Goal: Task Accomplishment & Management: Use online tool/utility

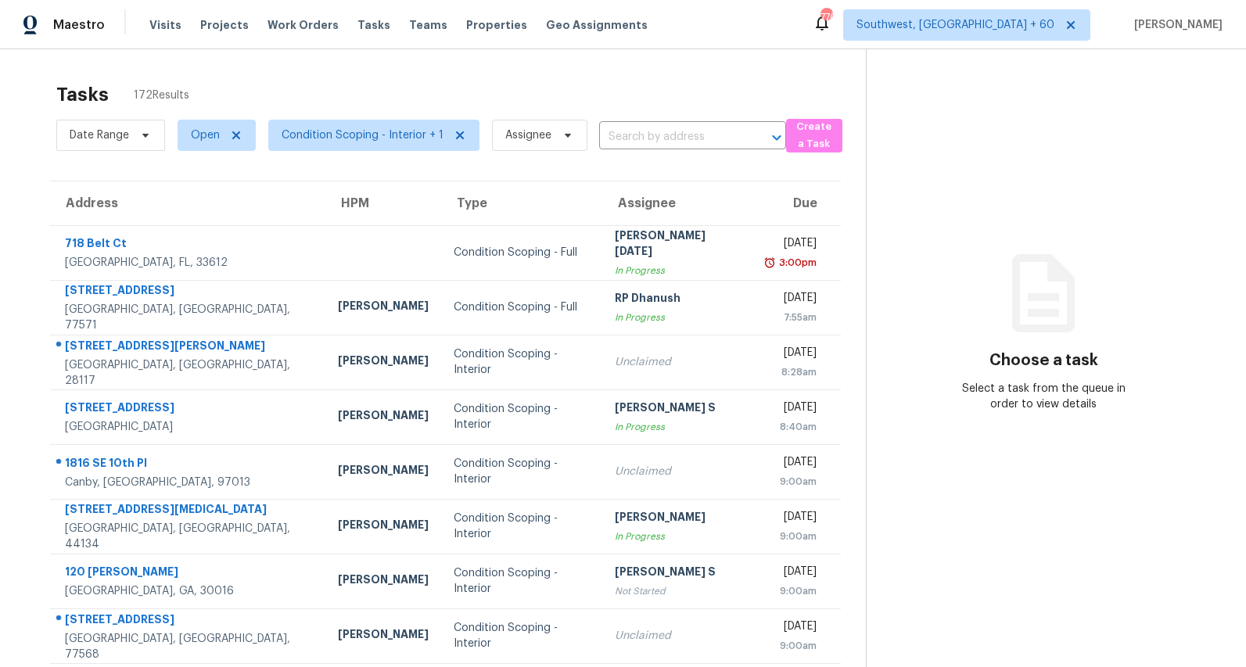
click at [1217, 367] on div "Choose a task Select a task from the queue in order to view details" at bounding box center [1044, 348] width 354 height 128
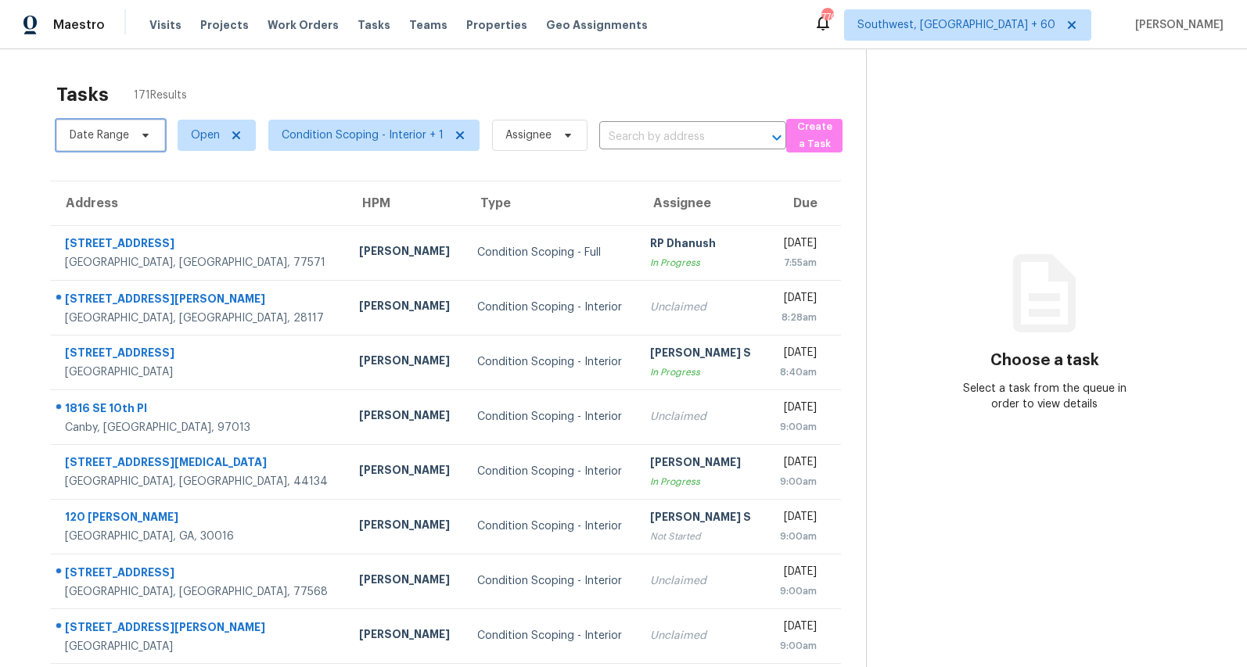
click at [135, 138] on span at bounding box center [143, 135] width 17 height 13
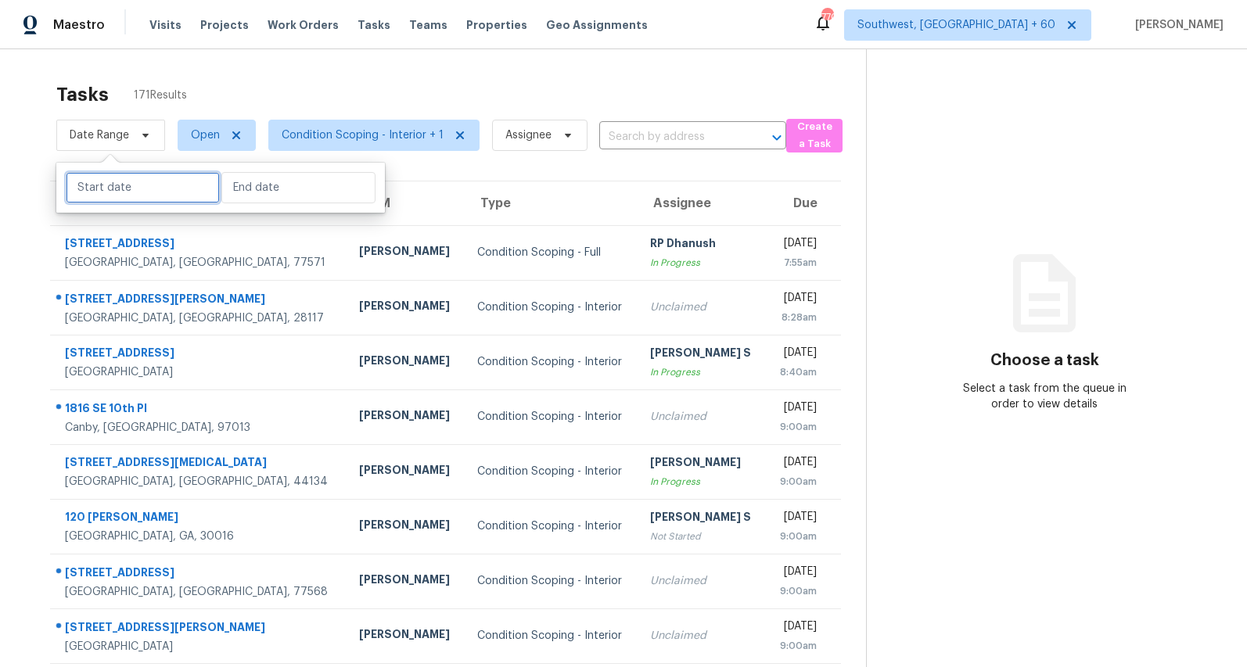
click at [143, 186] on input "text" at bounding box center [143, 187] width 154 height 31
select select "7"
select select "2025"
select select "8"
select select "2025"
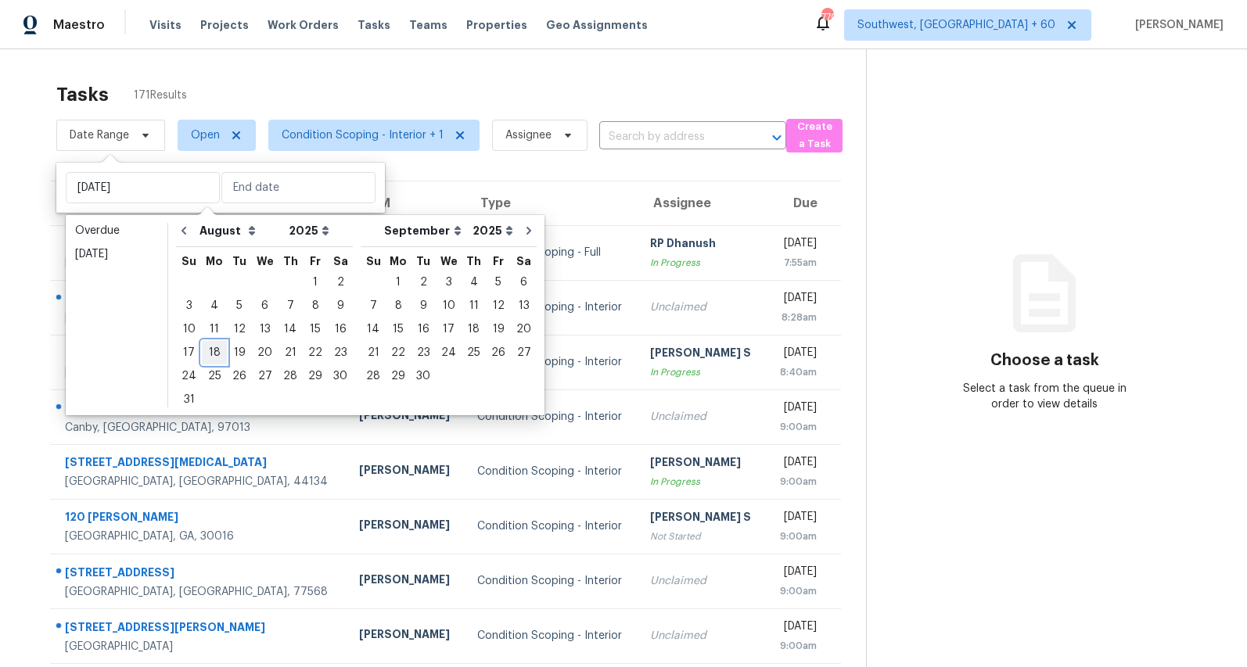
click at [214, 350] on div "18" at bounding box center [214, 353] width 25 height 22
type input "Mon, Aug 18"
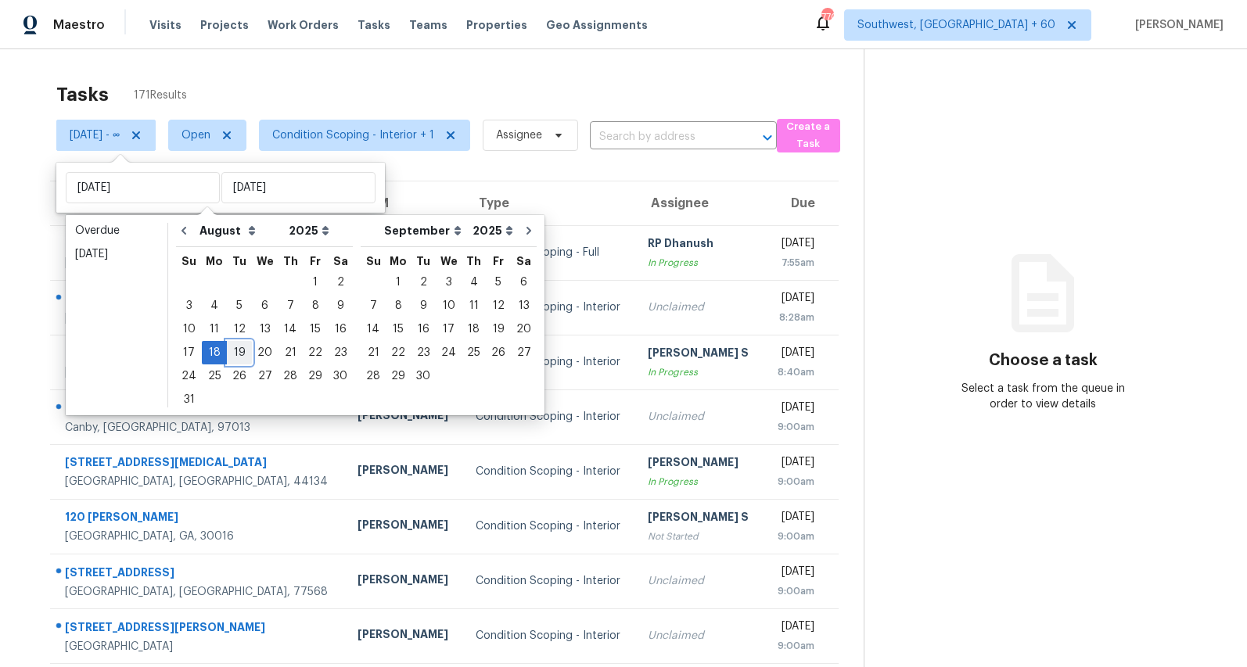
click at [241, 351] on div "19" at bounding box center [239, 353] width 25 height 22
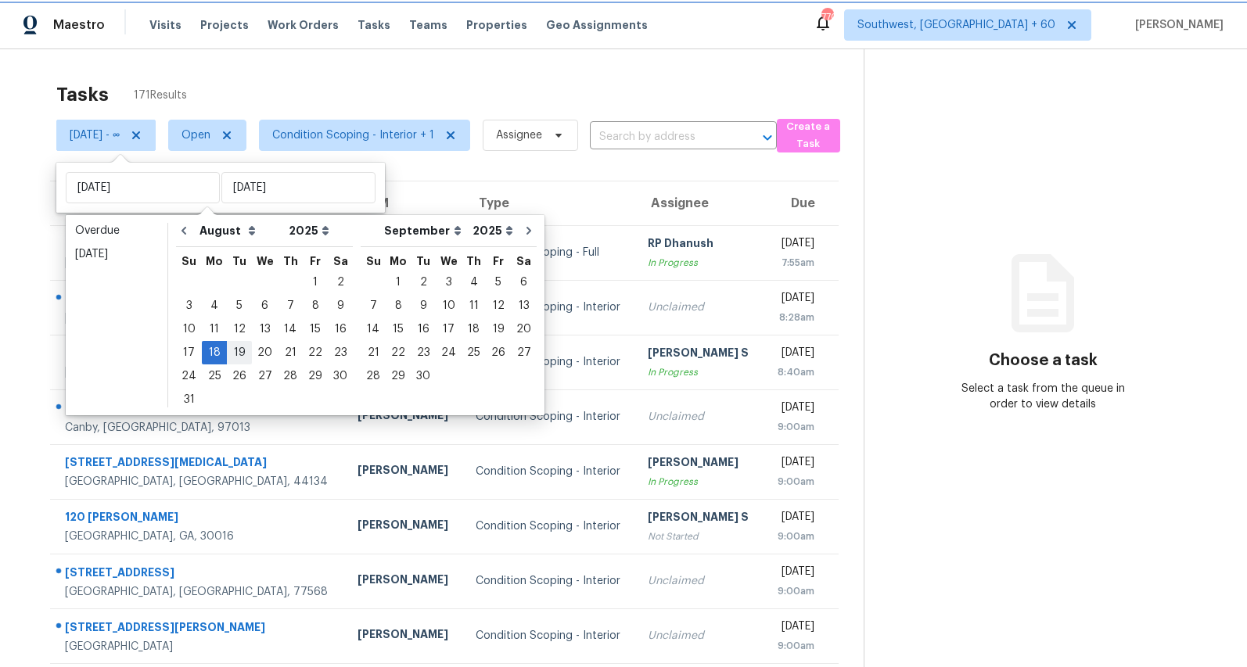
type input "Tue, Aug 19"
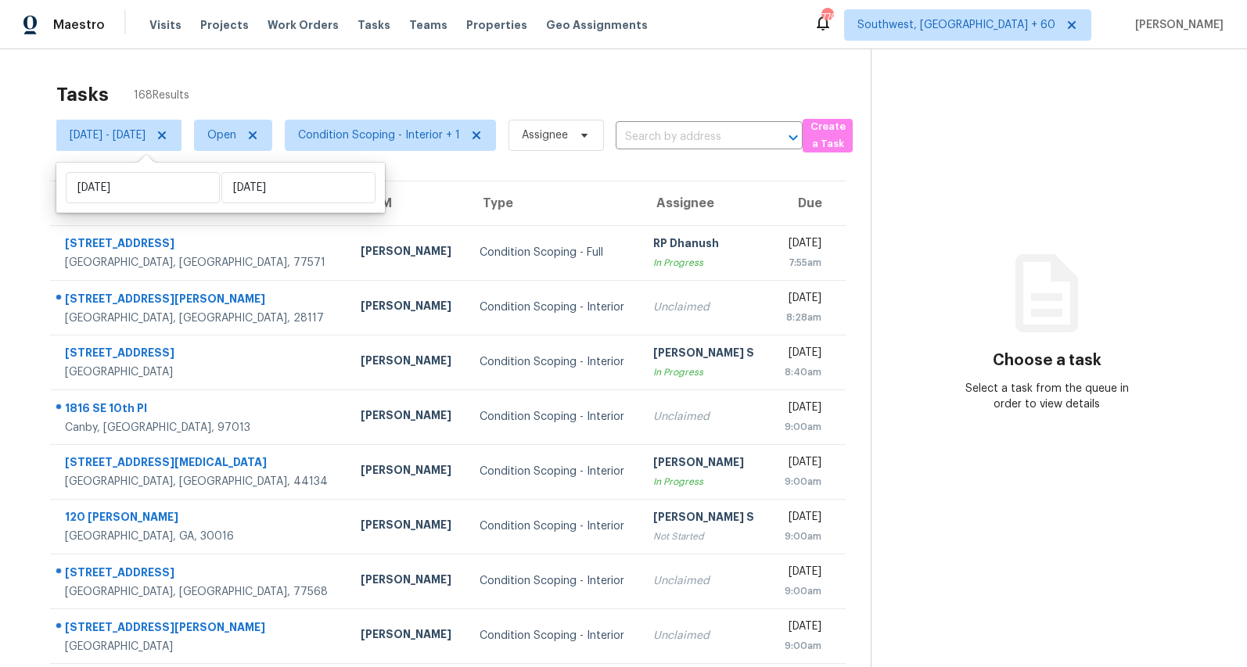
click at [336, 67] on div "Tasks 168 Results Mon, Aug 18 - Tue, Aug 19 Open Condition Scoping - Interior +…" at bounding box center [623, 432] width 1247 height 766
click at [145, 129] on span "[DATE] - [DATE]" at bounding box center [108, 135] width 76 height 16
click at [161, 183] on input "Mon, Aug 18" at bounding box center [143, 187] width 154 height 31
select select "7"
select select "2025"
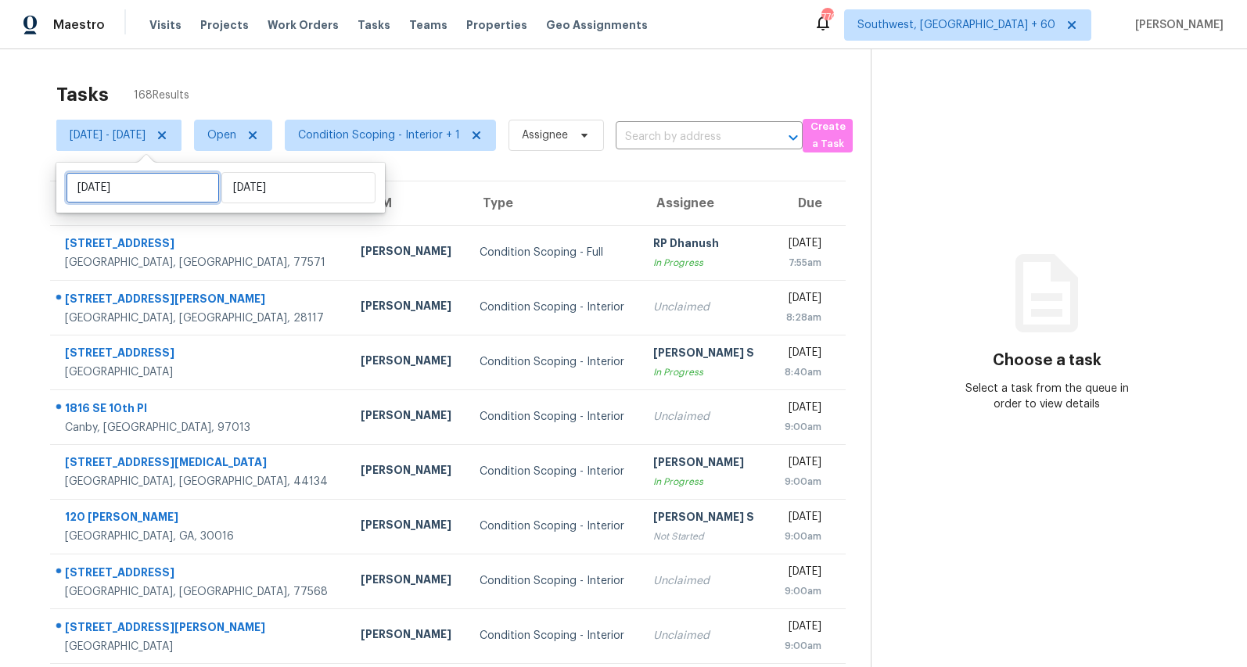
select select "8"
select select "2025"
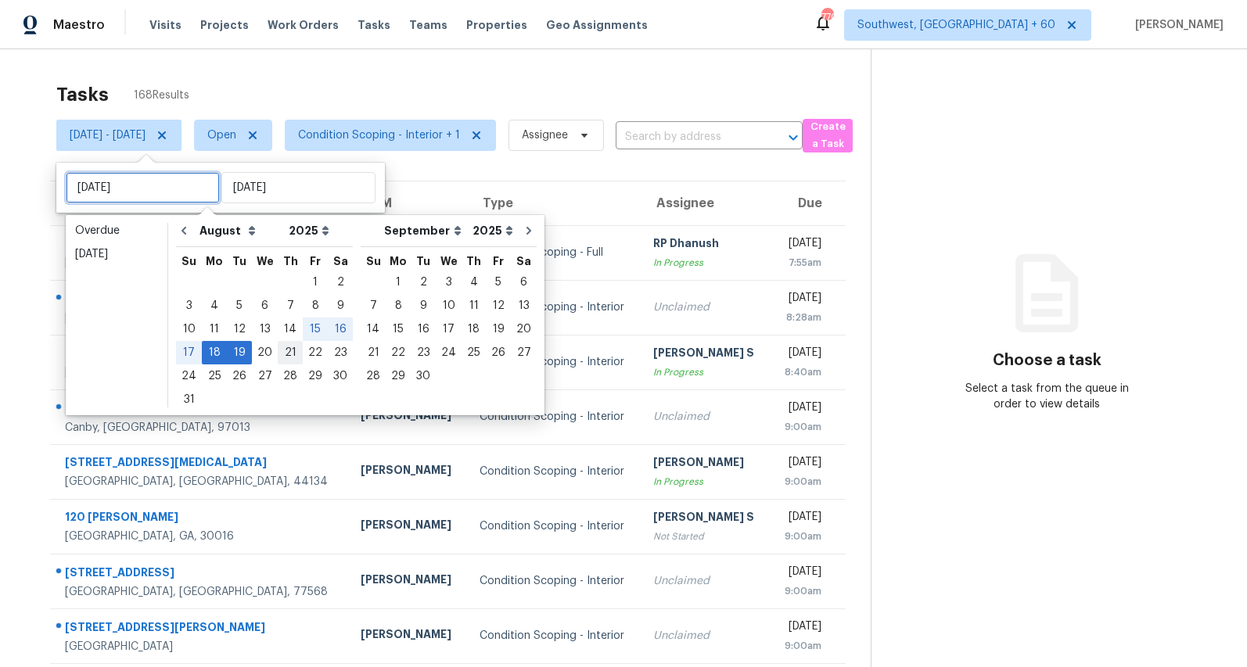
type input "Thu, Aug 21"
click at [259, 350] on div "20" at bounding box center [265, 353] width 26 height 22
type input "Wed, Aug 20"
type input "Tue, Aug 19"
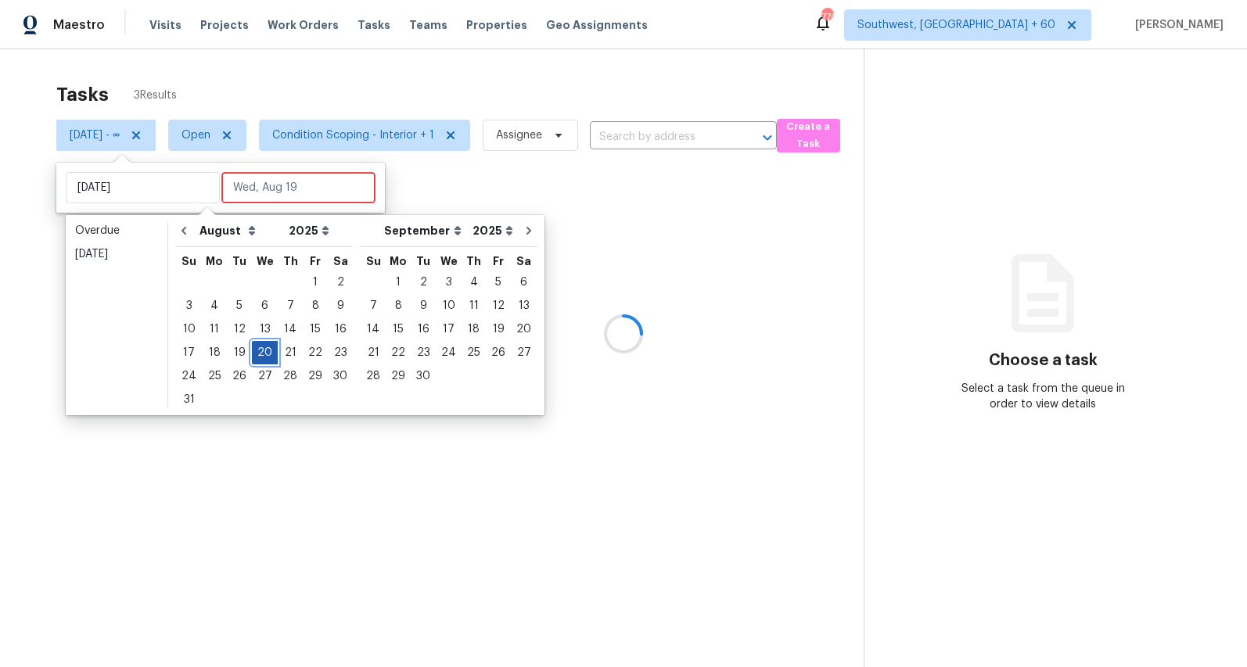
click at [259, 350] on div "20" at bounding box center [265, 353] width 26 height 22
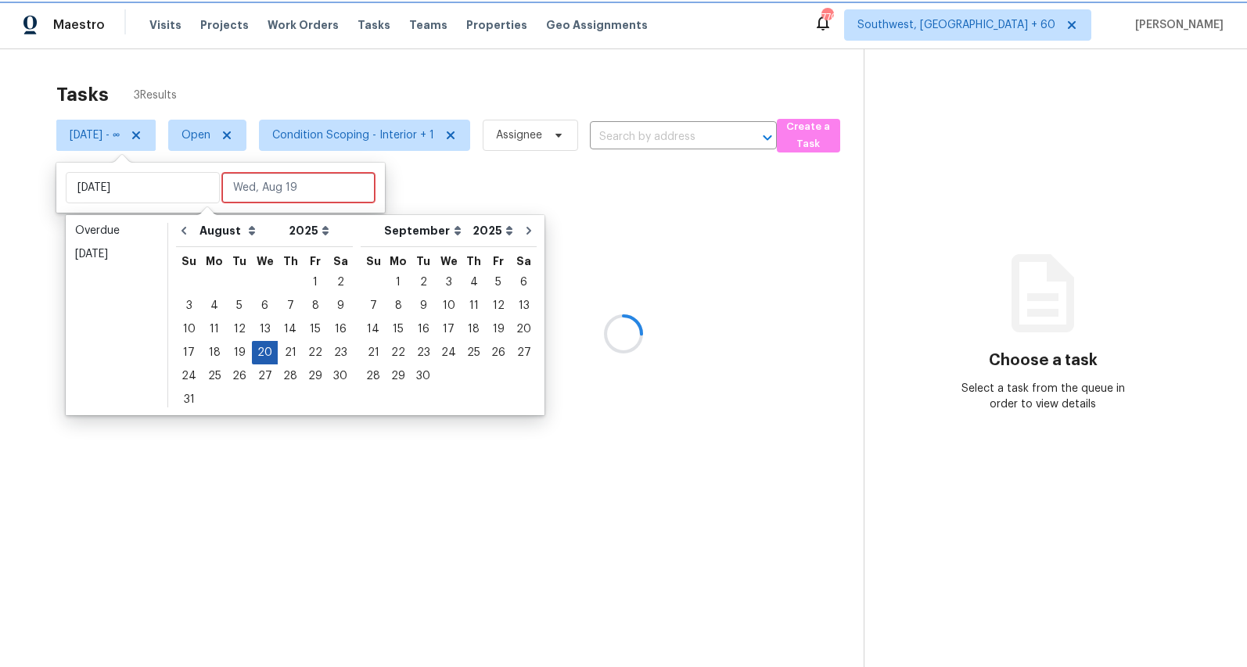
type input "Wed, Aug 20"
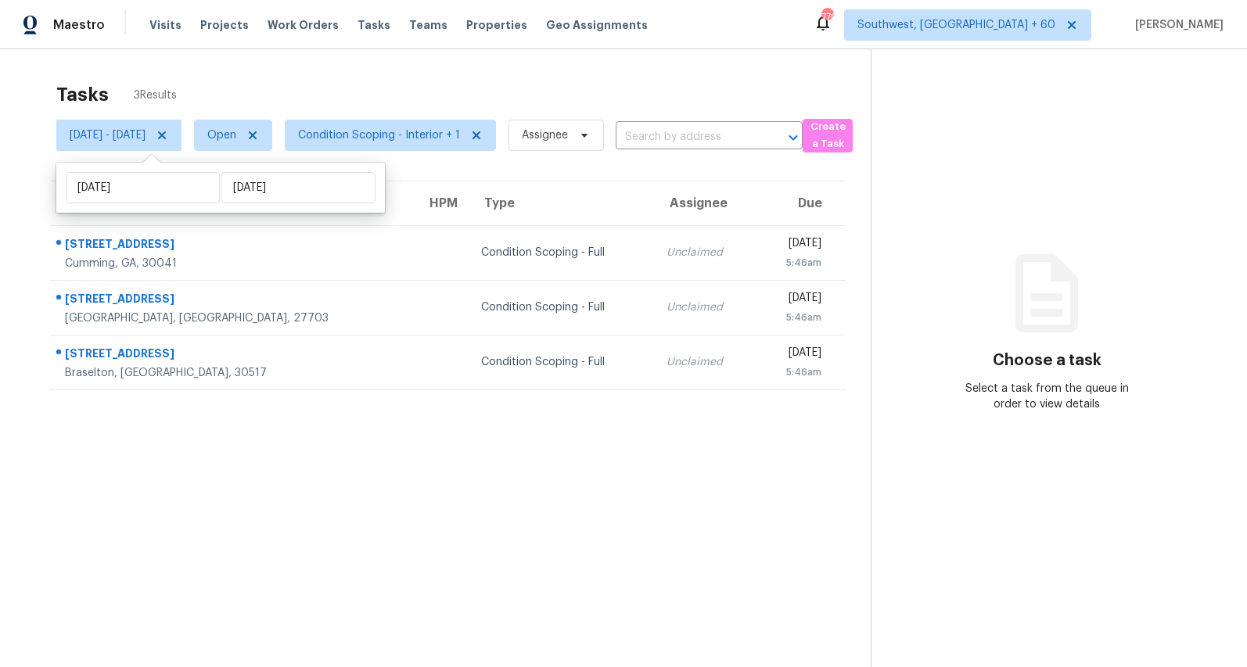
click at [290, 77] on div "Tasks 3 Results" at bounding box center [463, 94] width 814 height 41
click at [162, 71] on div "Tasks 3 Results Wed, Aug 20 - Wed, Aug 20 Open Condition Scoping - Interior + 1…" at bounding box center [623, 382] width 1247 height 667
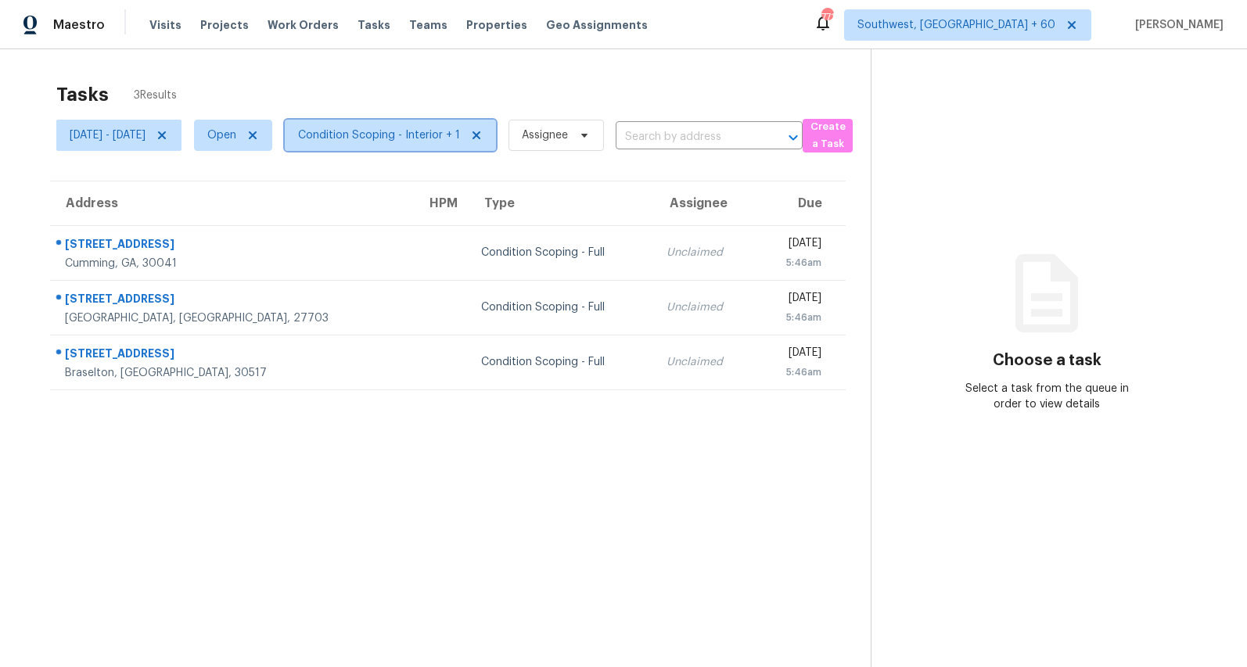
click at [453, 137] on span "Condition Scoping - Interior + 1" at bounding box center [379, 135] width 162 height 16
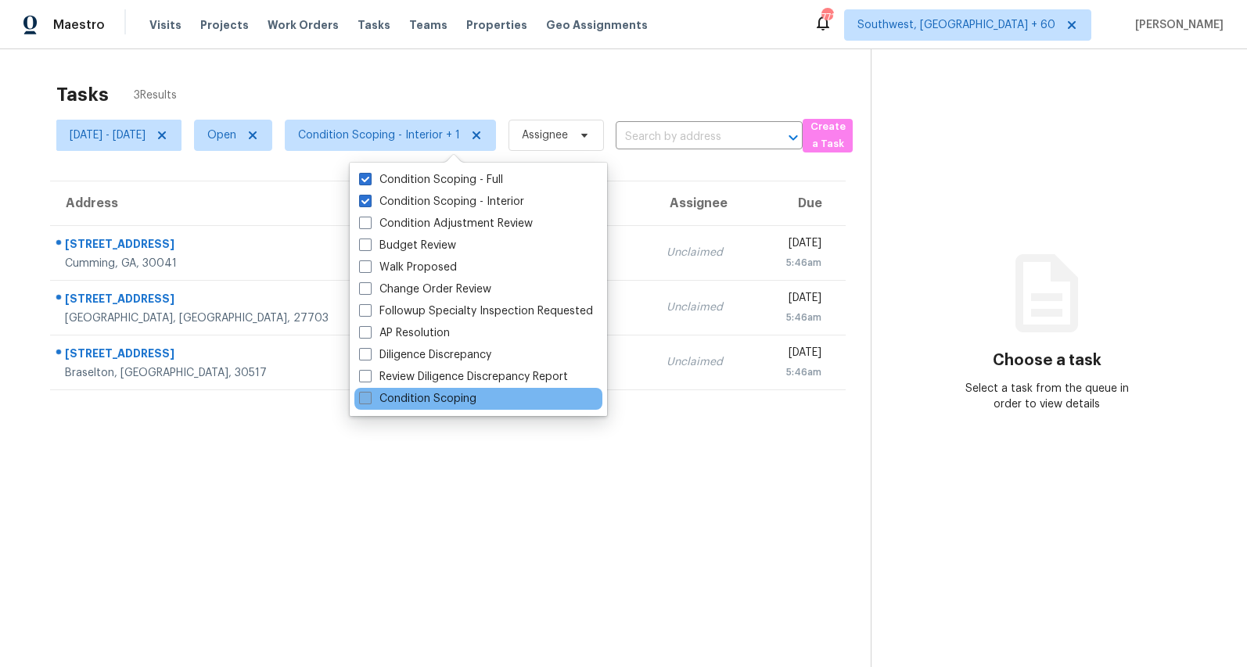
click at [436, 402] on label "Condition Scoping" at bounding box center [417, 399] width 117 height 16
click at [369, 401] on input "Condition Scoping" at bounding box center [364, 396] width 10 height 10
checkbox input "true"
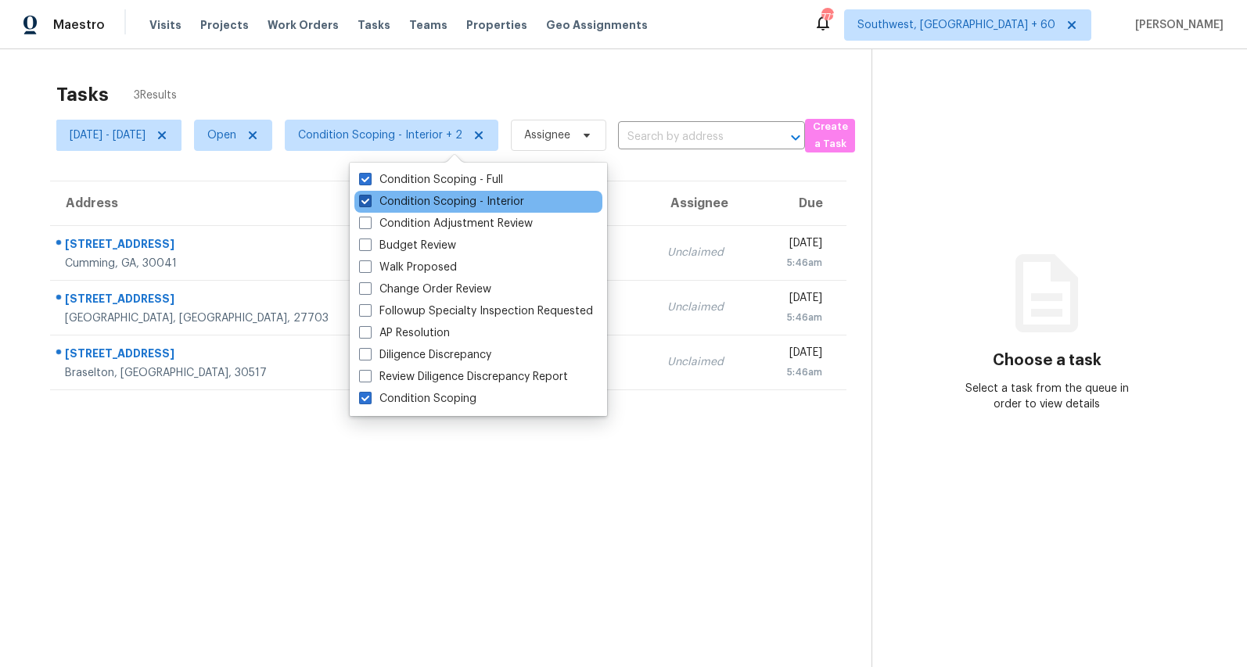
click at [411, 209] on label "Condition Scoping - Interior" at bounding box center [441, 202] width 165 height 16
click at [369, 204] on input "Condition Scoping - Interior" at bounding box center [364, 199] width 10 height 10
checkbox input "false"
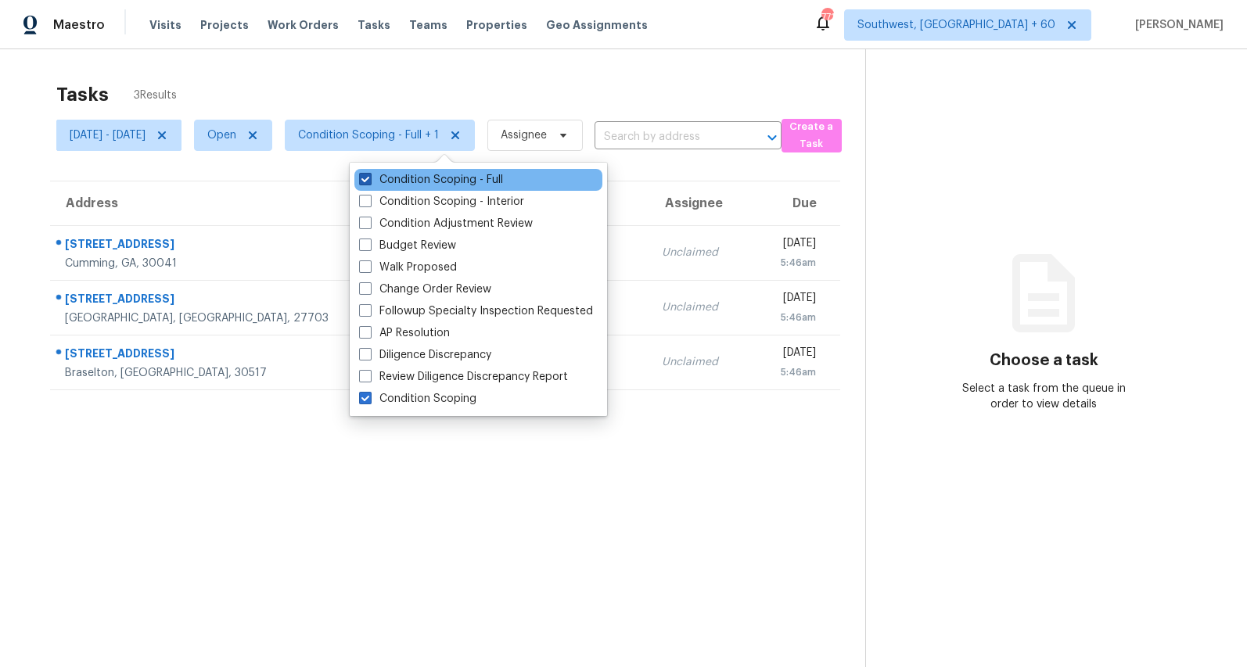
click at [407, 183] on label "Condition Scoping - Full" at bounding box center [431, 180] width 144 height 16
click at [369, 182] on input "Condition Scoping - Full" at bounding box center [364, 177] width 10 height 10
checkbox input "false"
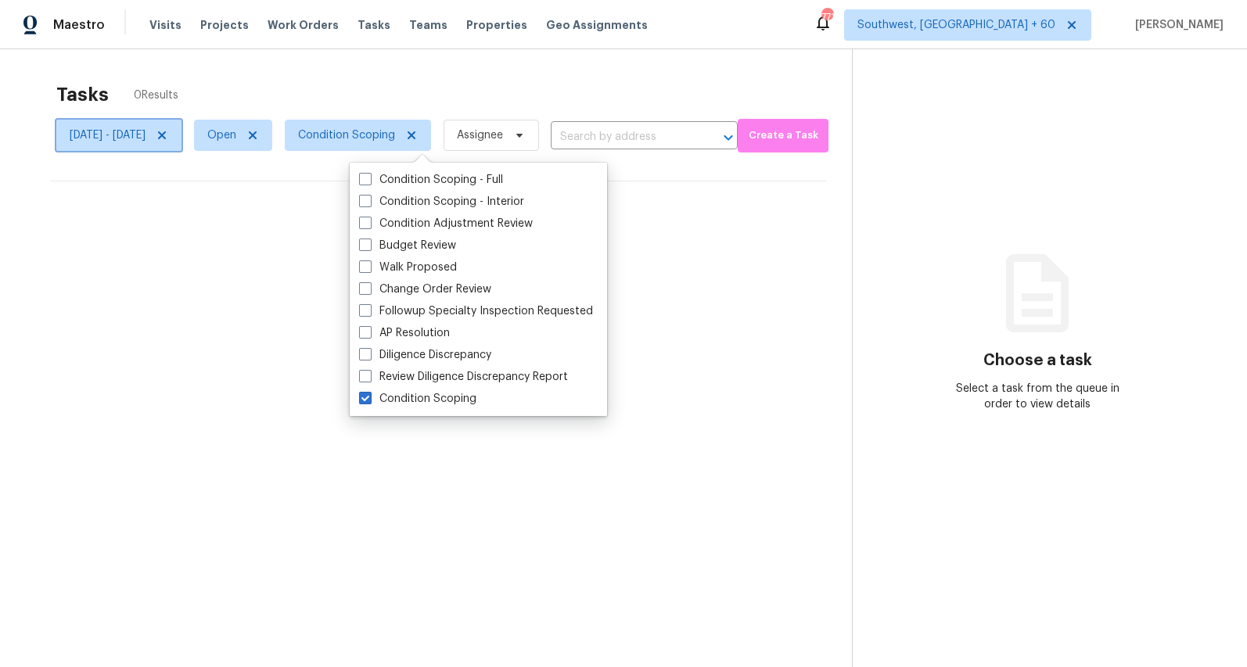
click at [168, 135] on icon at bounding box center [162, 135] width 13 height 13
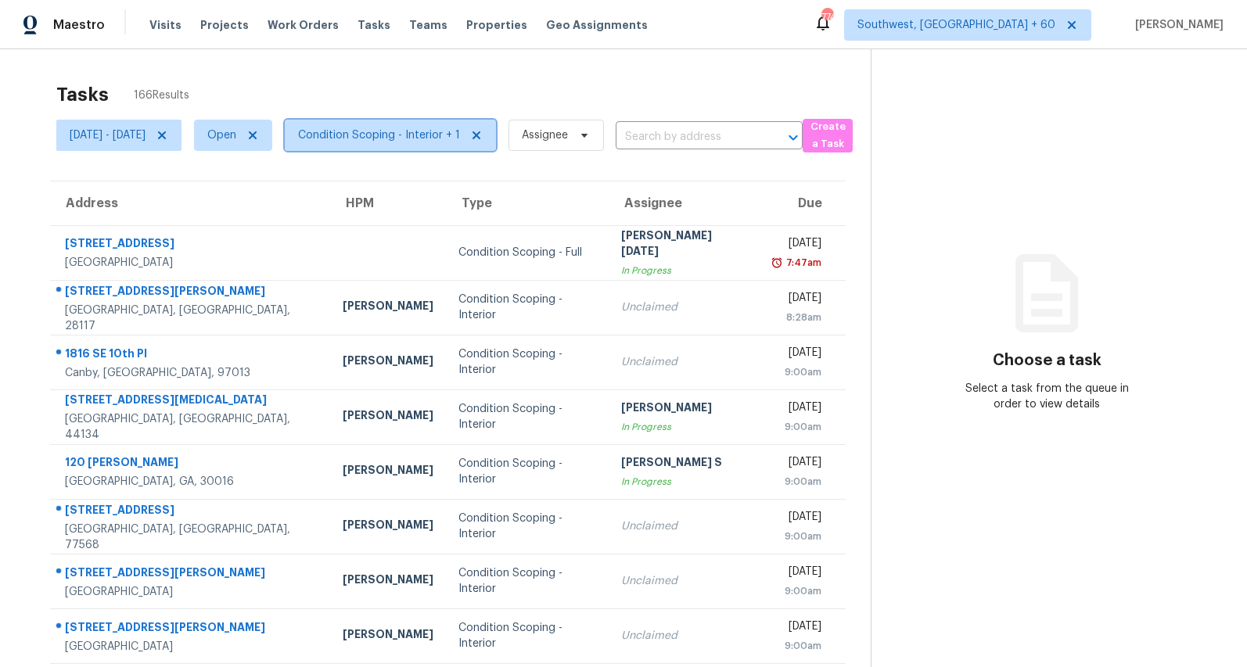
click at [444, 142] on span "Condition Scoping - Interior + 1" at bounding box center [379, 135] width 162 height 16
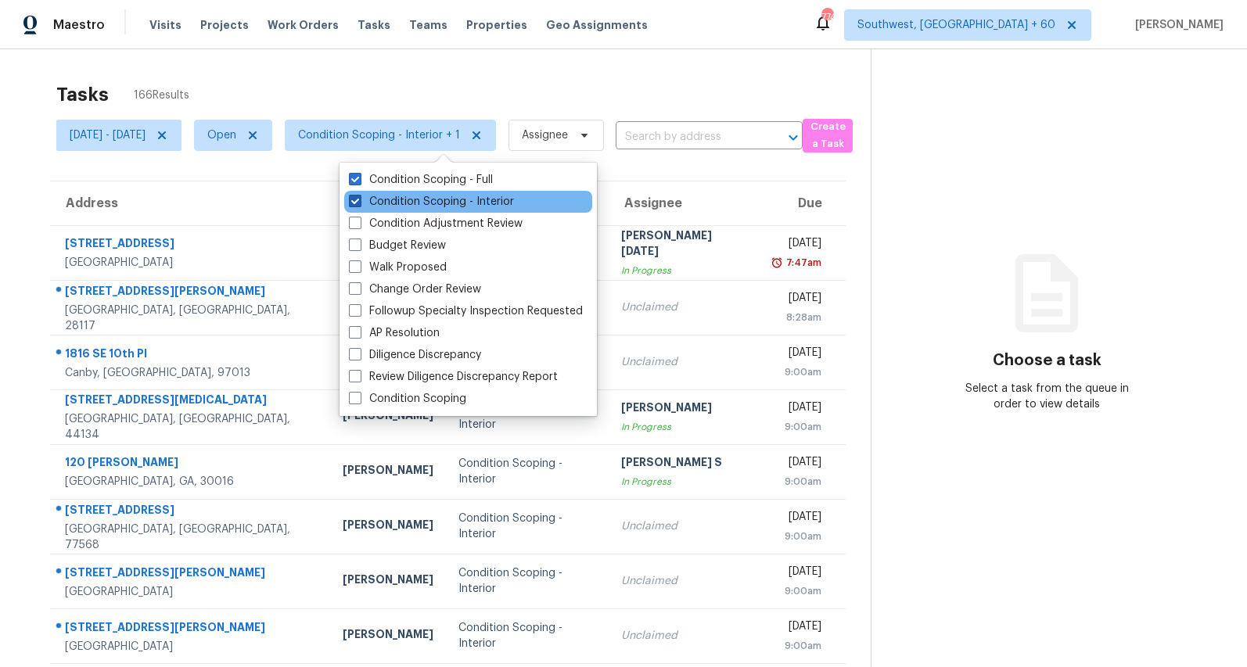
click at [429, 203] on label "Condition Scoping - Interior" at bounding box center [431, 202] width 165 height 16
click at [359, 203] on input "Condition Scoping - Interior" at bounding box center [354, 199] width 10 height 10
checkbox input "false"
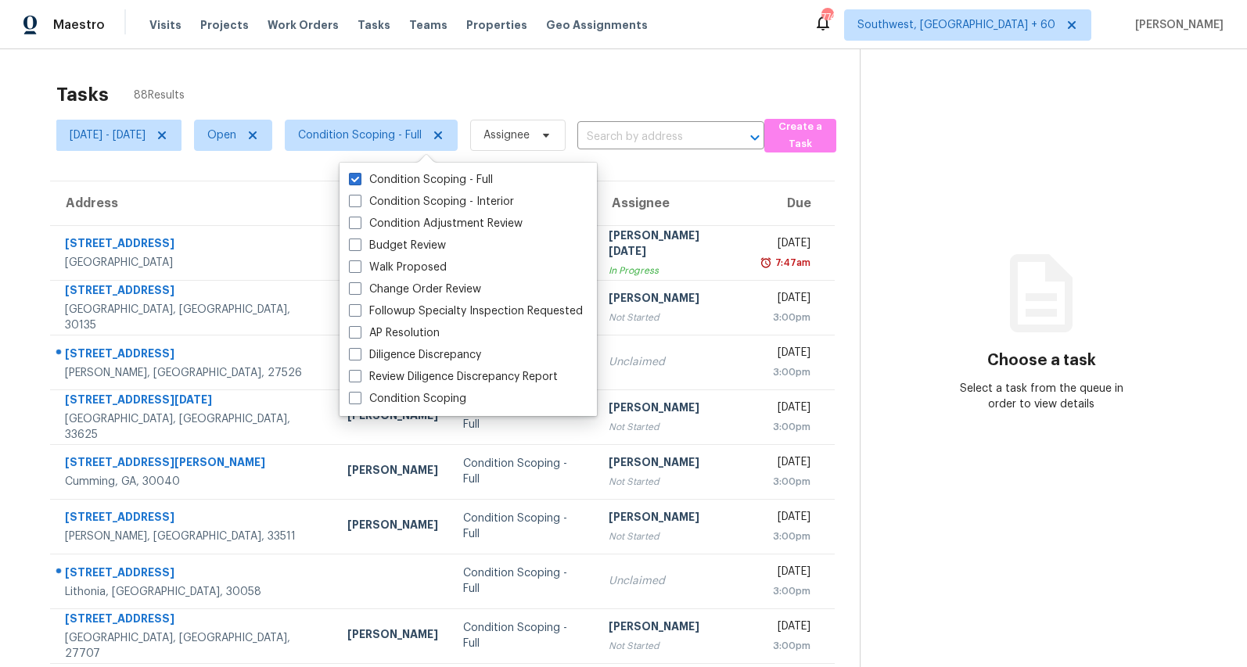
click at [354, 71] on div "Tasks 88 Results [DATE] - [DATE] Open Condition Scoping - Full Assignee ​ Creat…" at bounding box center [623, 432] width 1247 height 766
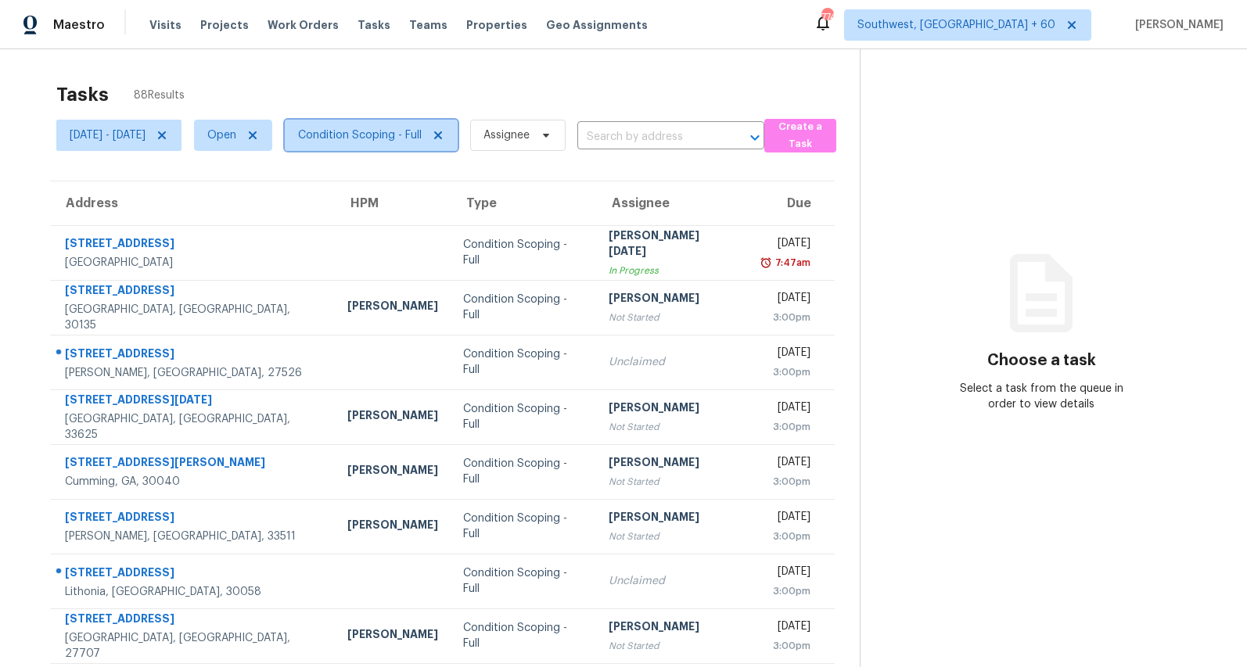
click at [415, 127] on span "Condition Scoping - Full" at bounding box center [371, 135] width 173 height 31
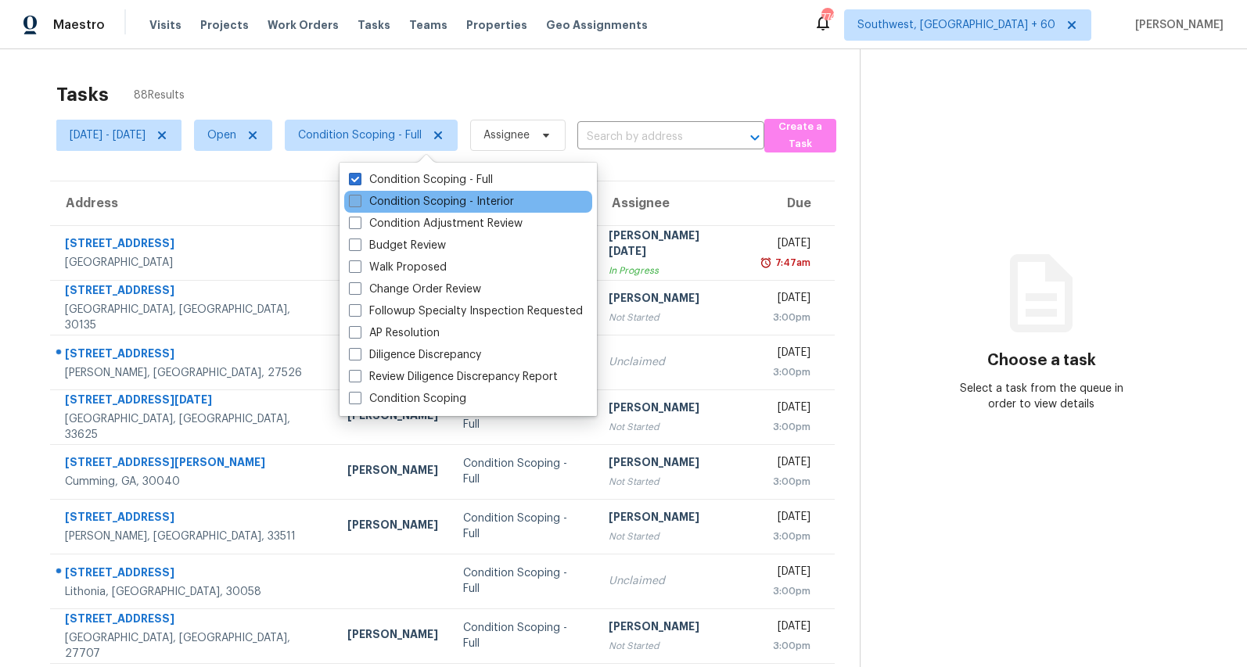
click at [398, 201] on label "Condition Scoping - Interior" at bounding box center [431, 202] width 165 height 16
click at [359, 201] on input "Condition Scoping - Interior" at bounding box center [354, 199] width 10 height 10
checkbox input "true"
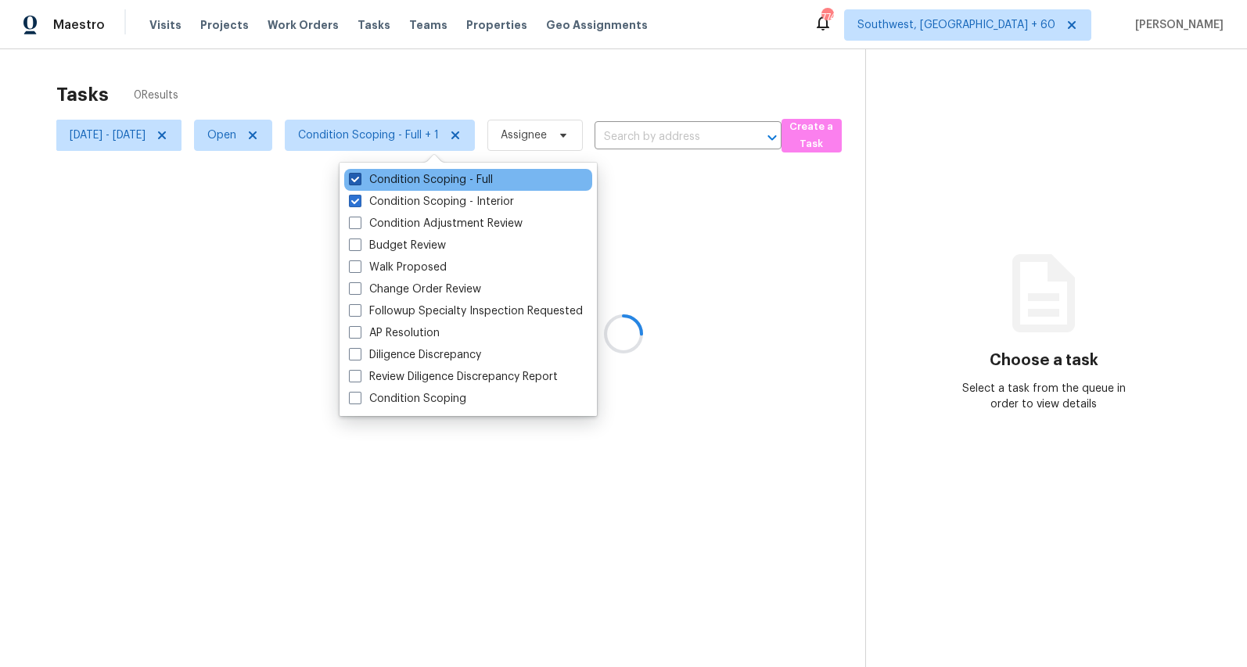
click at [393, 176] on label "Condition Scoping - Full" at bounding box center [421, 180] width 144 height 16
click at [359, 176] on input "Condition Scoping - Full" at bounding box center [354, 177] width 10 height 10
checkbox input "false"
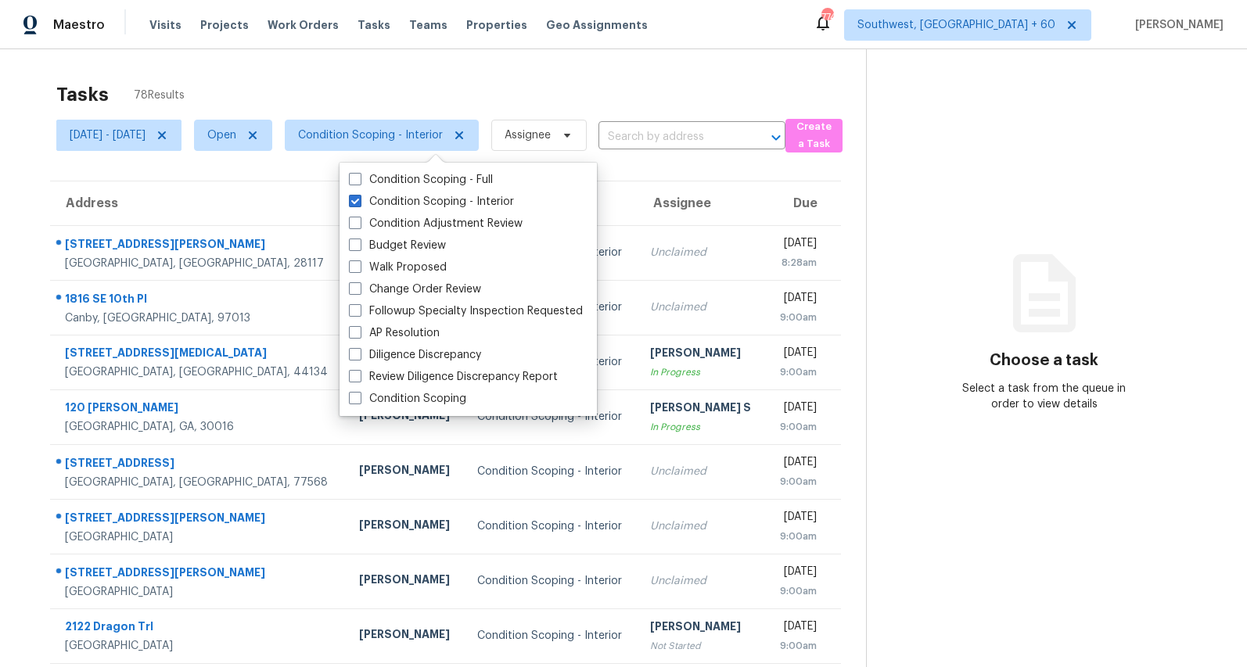
click at [325, 63] on div "Tasks 78 Results Mon, Aug 18 - Tue, Aug 19 Open Condition Scoping - Interior As…" at bounding box center [623, 432] width 1247 height 766
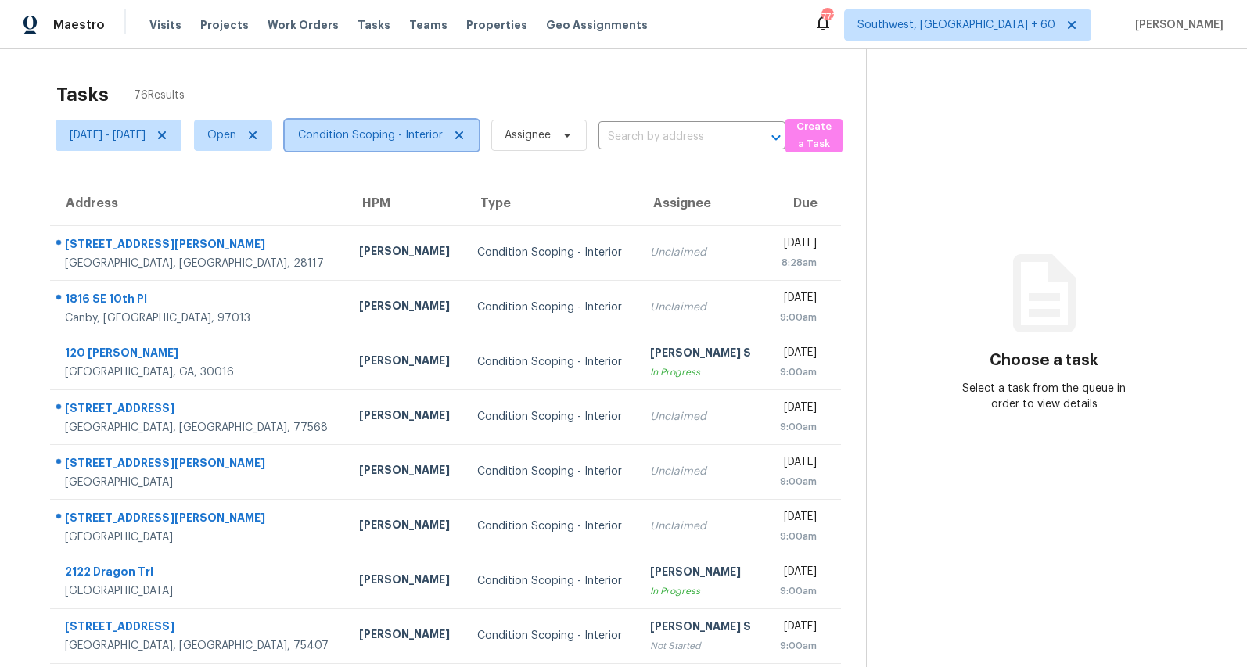
click at [420, 139] on span "Condition Scoping - Interior" at bounding box center [370, 135] width 145 height 16
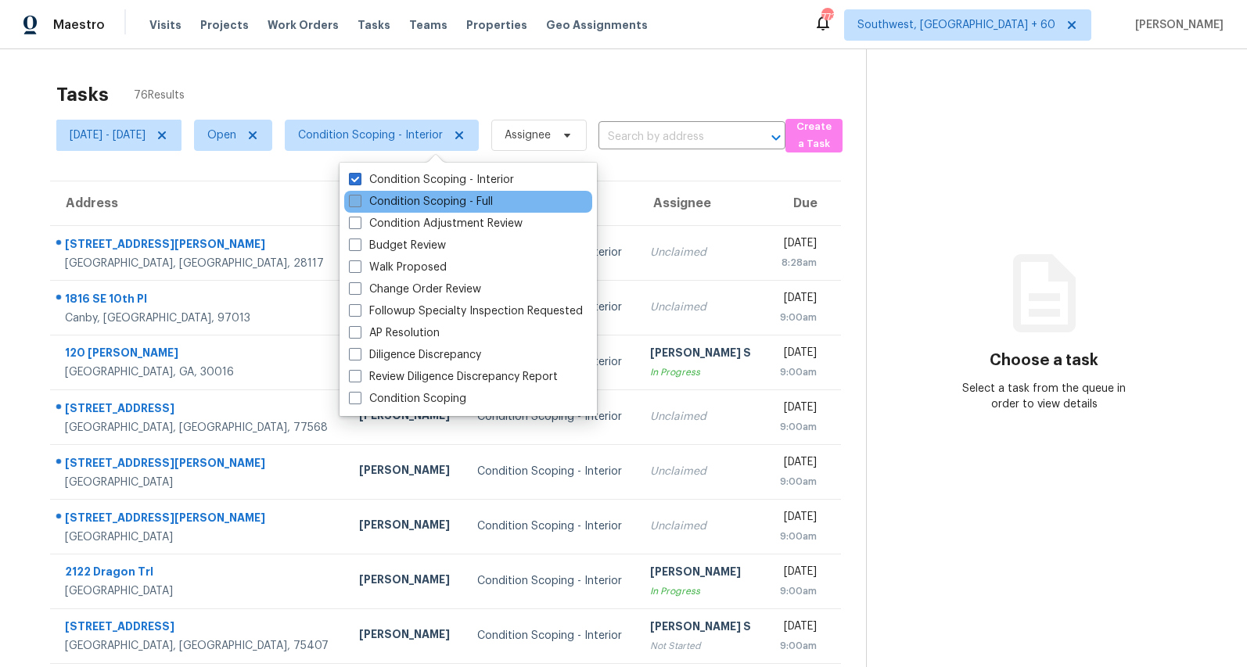
click at [406, 196] on label "Condition Scoping - Full" at bounding box center [421, 202] width 144 height 16
click at [359, 196] on input "Condition Scoping - Full" at bounding box center [354, 199] width 10 height 10
checkbox input "true"
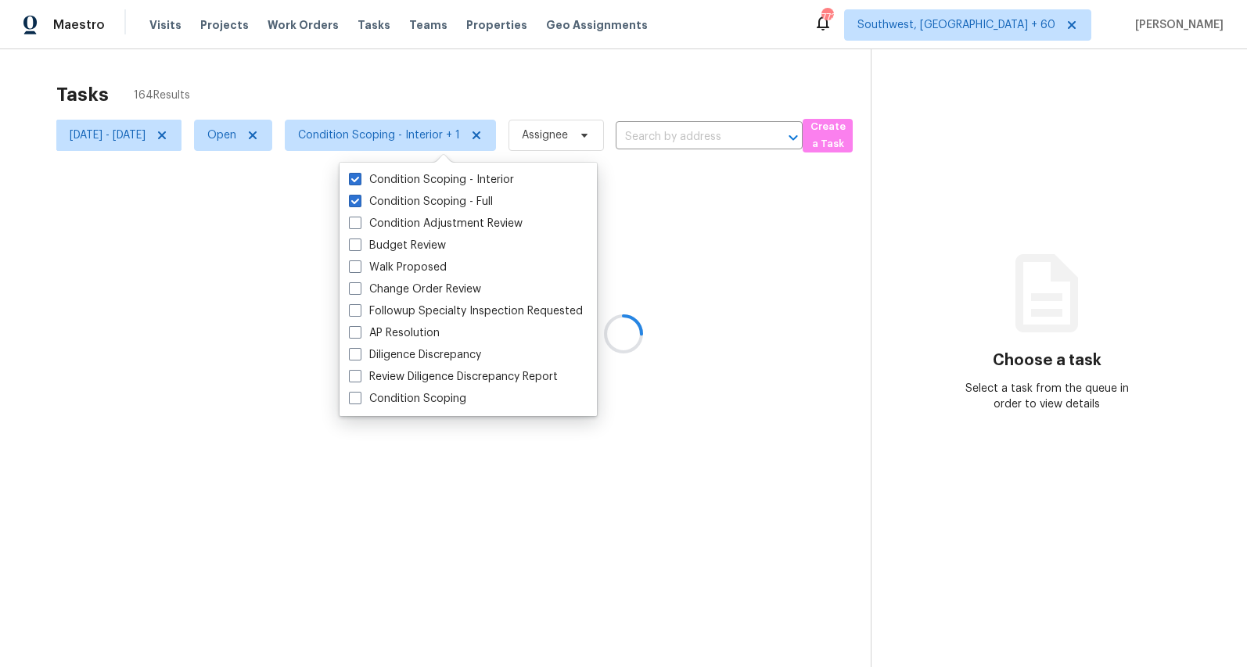
click at [317, 59] on div "Tasks 164 Results [DATE] - [DATE] Open Condition Scoping - Interior + 1 Assigne…" at bounding box center [623, 382] width 1247 height 667
